Goal: Task Accomplishment & Management: Manage account settings

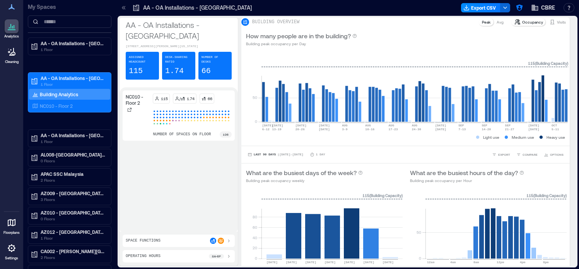
click at [123, 10] on icon at bounding box center [124, 8] width 8 height 8
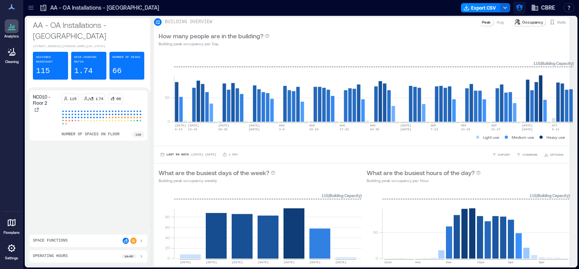
click at [520, 12] on button "button" at bounding box center [519, 8] width 12 height 12
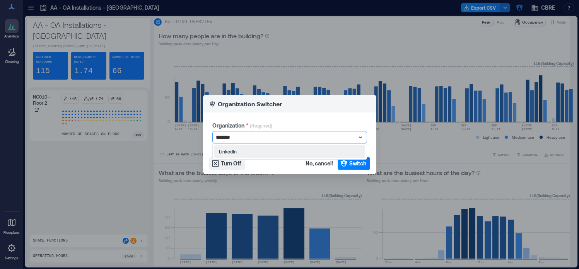
type input "********"
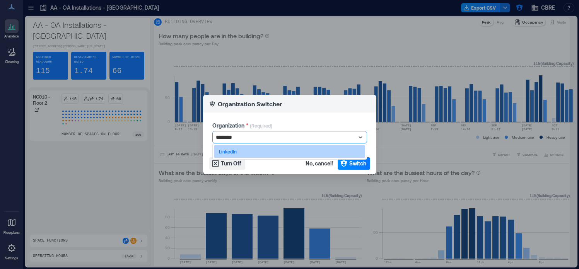
click at [286, 150] on div "LinkedIn" at bounding box center [289, 151] width 151 height 12
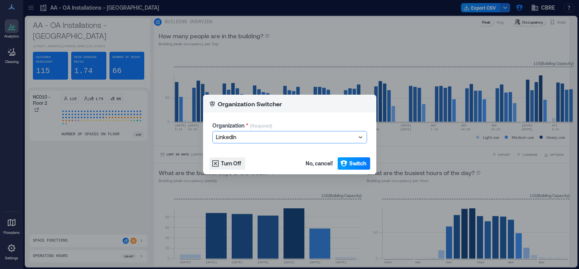
click at [352, 169] on button "Switch" at bounding box center [353, 163] width 32 height 12
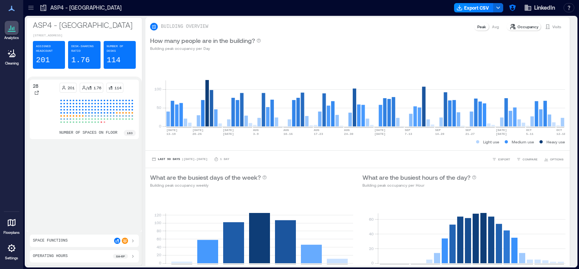
click at [32, 10] on icon at bounding box center [31, 8] width 8 height 8
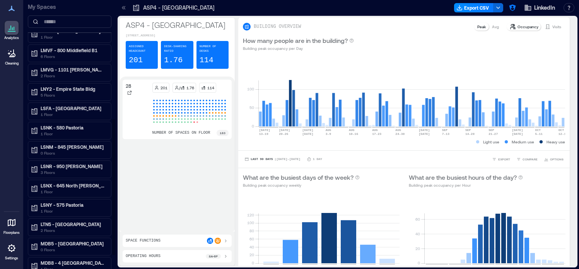
scroll to position [263, 0]
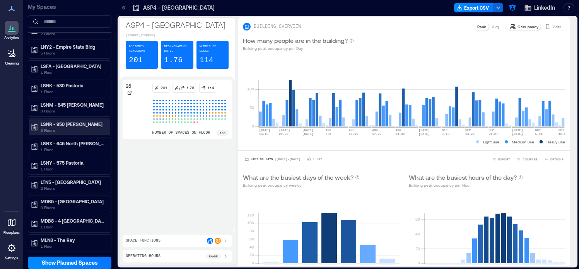
click at [77, 127] on p "LSNR - 950 [PERSON_NAME]" at bounding box center [73, 124] width 65 height 6
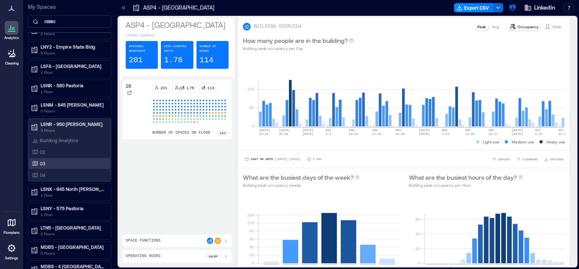
click at [78, 162] on div "03" at bounding box center [68, 164] width 75 height 8
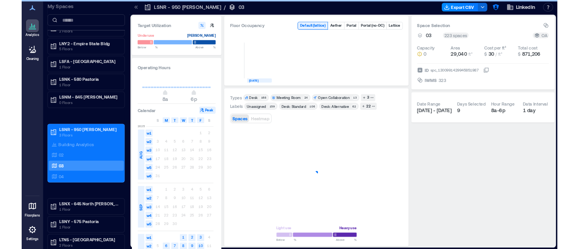
scroll to position [248, 0]
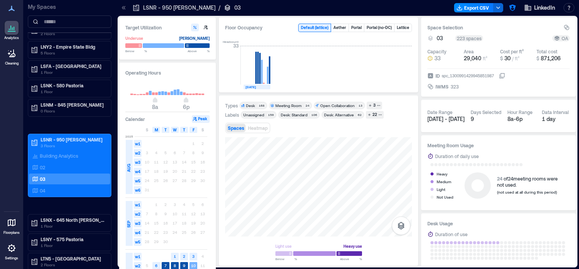
click at [124, 8] on icon at bounding box center [124, 8] width 8 height 8
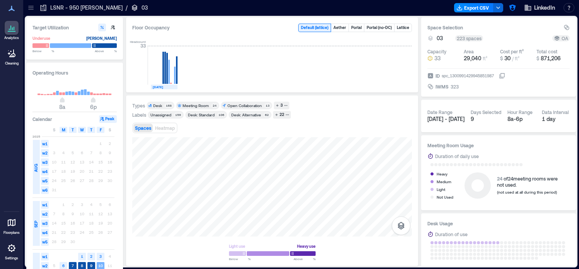
click at [338, 78] on div "Floor Occupancy Default ( lattice ) Aether Portal Portal (no-DC) Lattice Headco…" at bounding box center [272, 141] width 292 height 249
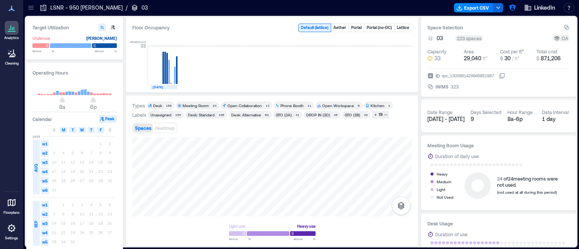
click at [210, 220] on div "Light use Heavy use Below ** % Above ** %" at bounding box center [271, 188] width 279 height 102
click at [266, 177] on div at bounding box center [271, 176] width 279 height 79
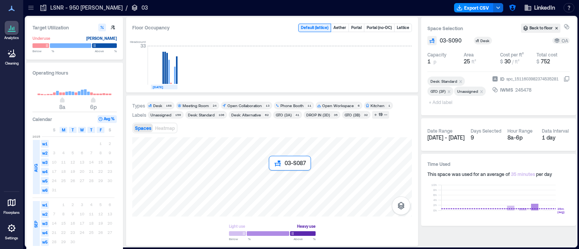
click at [273, 177] on div at bounding box center [271, 176] width 279 height 79
click at [272, 184] on div at bounding box center [271, 176] width 279 height 79
click at [261, 184] on div at bounding box center [271, 176] width 279 height 79
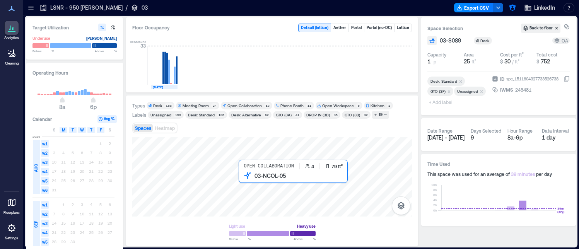
click at [249, 184] on div at bounding box center [271, 176] width 279 height 79
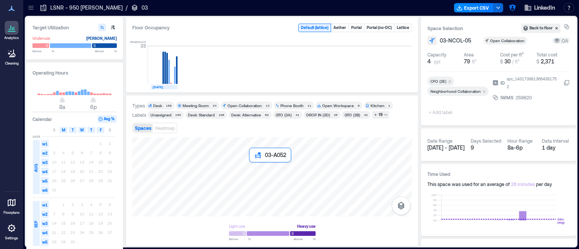
click at [252, 168] on div at bounding box center [271, 176] width 279 height 79
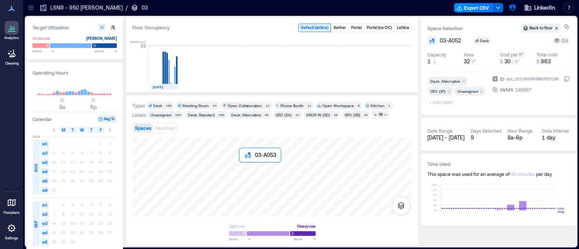
click at [244, 170] on div at bounding box center [271, 176] width 279 height 79
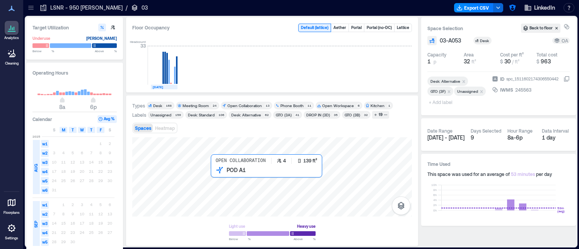
click at [222, 182] on div at bounding box center [271, 176] width 279 height 79
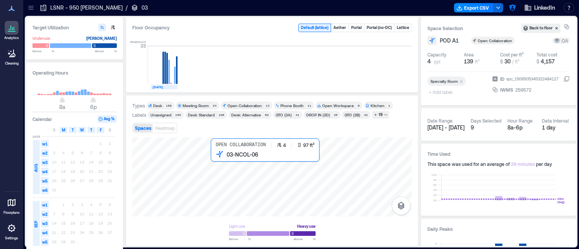
click at [214, 165] on div at bounding box center [271, 176] width 279 height 79
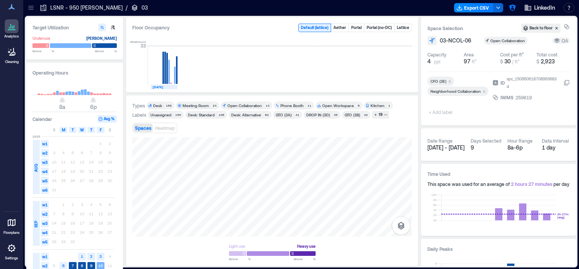
scroll to position [248, 0]
click at [13, 249] on icon at bounding box center [11, 248] width 9 height 9
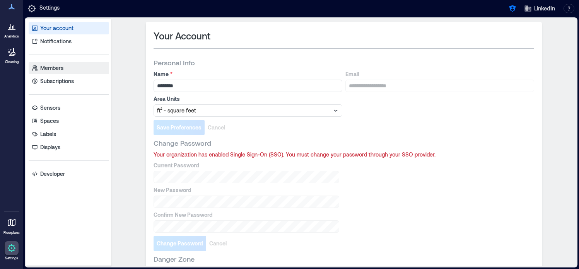
click at [85, 65] on link "Members" at bounding box center [69, 68] width 80 height 12
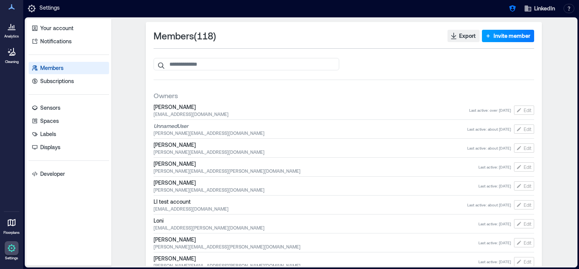
click at [501, 35] on span "Invite member" at bounding box center [511, 36] width 37 height 8
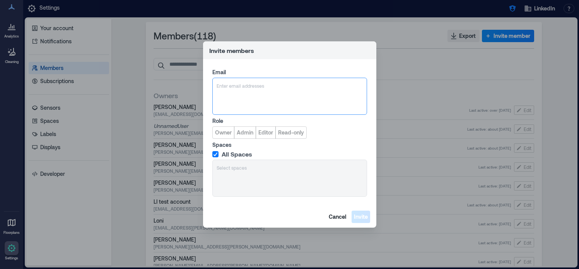
type input "**********"
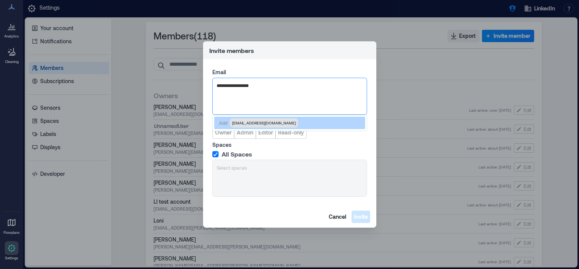
click at [254, 122] on span "[EMAIL_ADDRESS][DOMAIN_NAME]" at bounding box center [264, 123] width 64 height 6
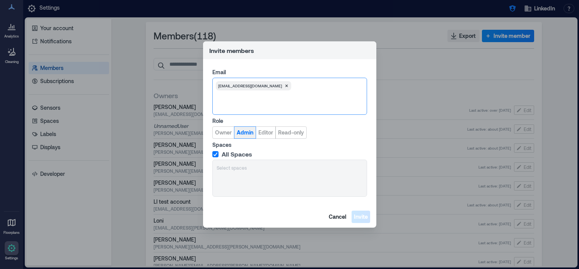
click at [247, 133] on span "Admin" at bounding box center [245, 133] width 17 height 8
click at [363, 220] on span "Invite" at bounding box center [361, 217] width 14 height 8
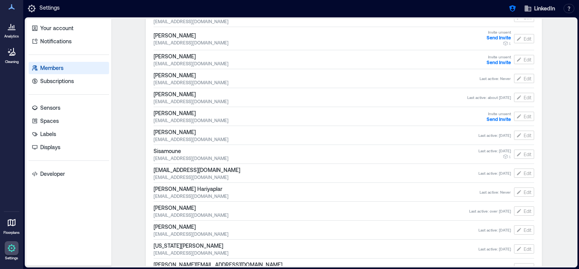
scroll to position [1646, 0]
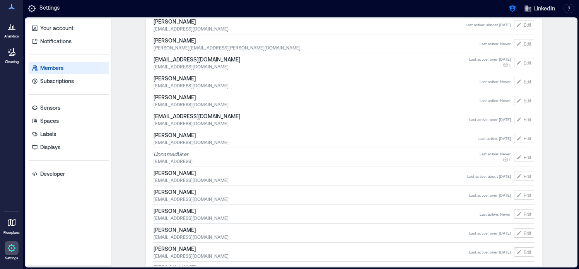
click at [139, 140] on div "Members ( 118 ) Export Invite member Owners [PERSON_NAME] [EMAIL_ADDRESS][DOMAI…" at bounding box center [343, 142] width 464 height 247
